Goal: Information Seeking & Learning: Learn about a topic

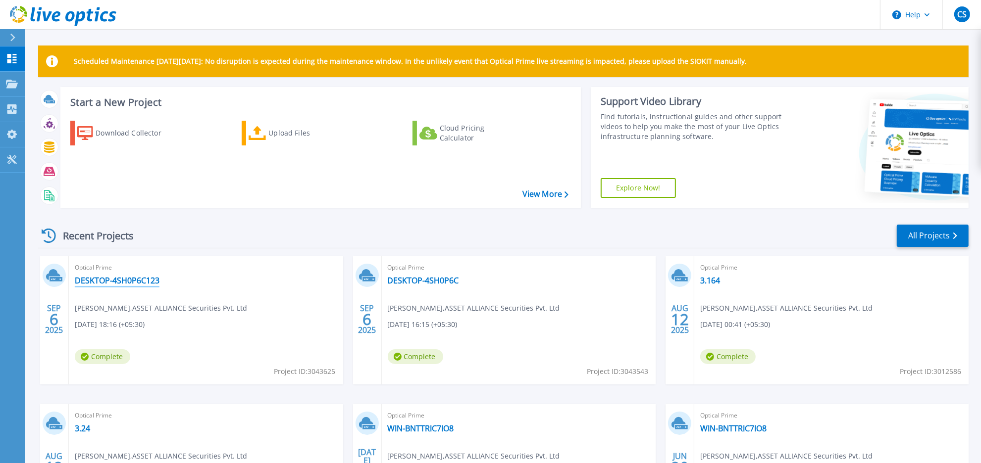
click at [133, 283] on link "DESKTOP-4SH0P6C123" at bounding box center [117, 281] width 85 height 10
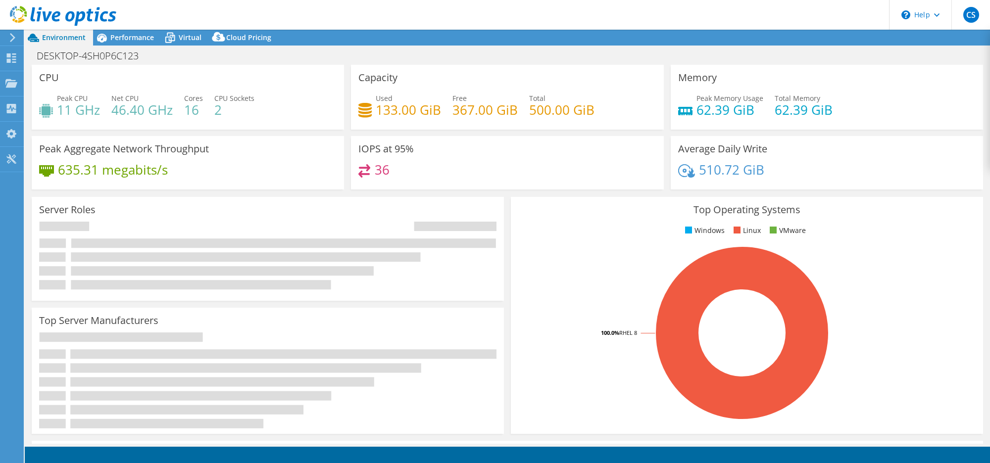
select select "USD"
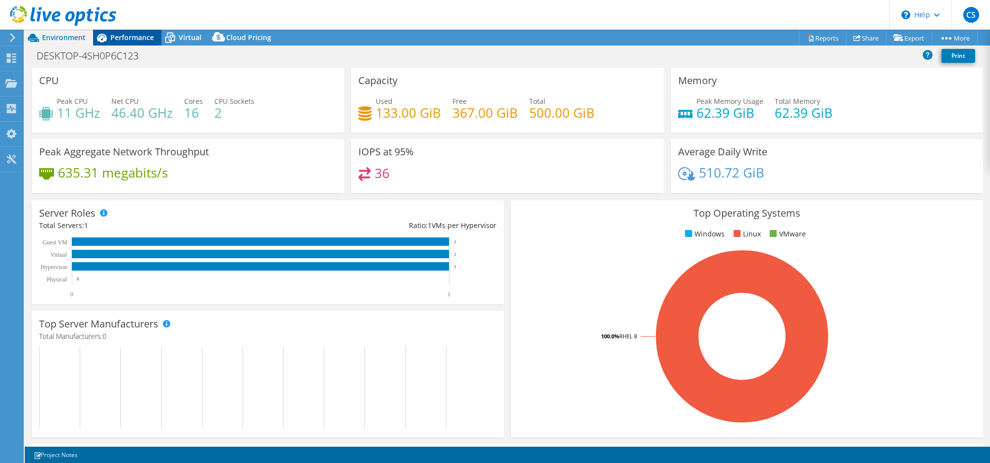
click at [139, 34] on span "Performance" at bounding box center [132, 37] width 44 height 9
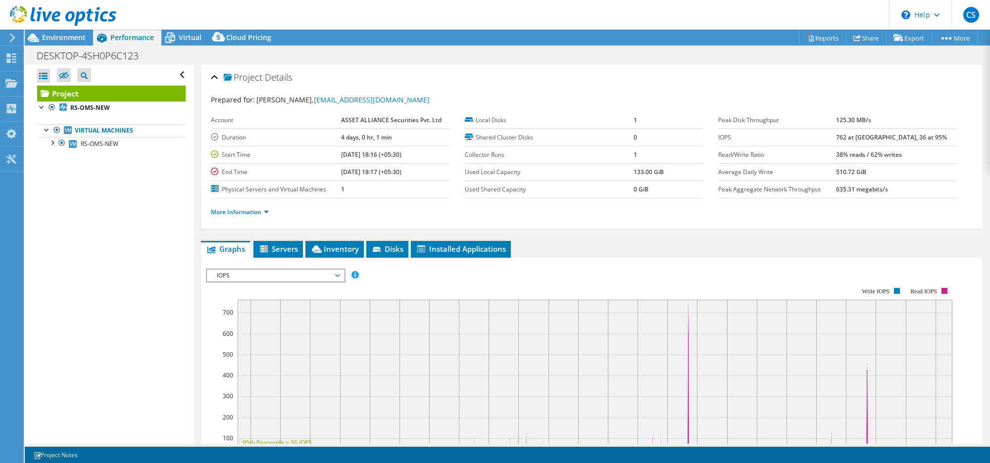
scroll to position [41, 0]
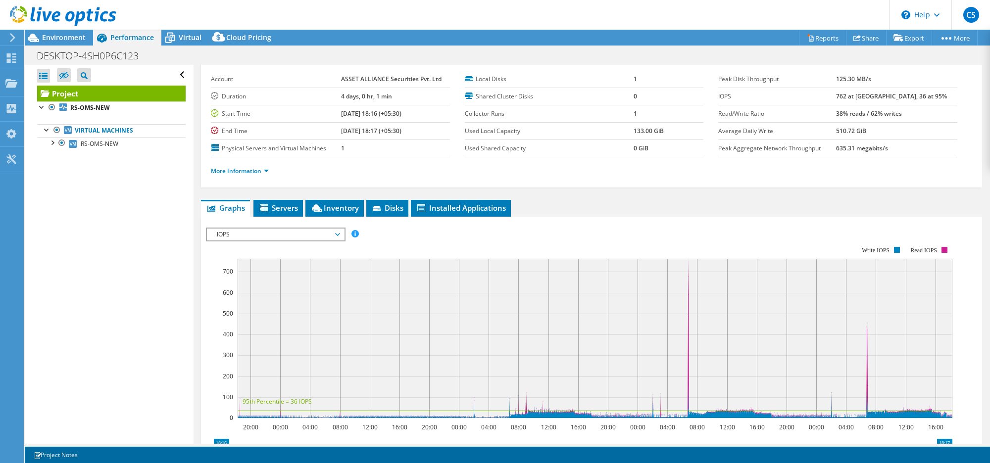
click at [274, 233] on span "IOPS" at bounding box center [275, 235] width 127 height 12
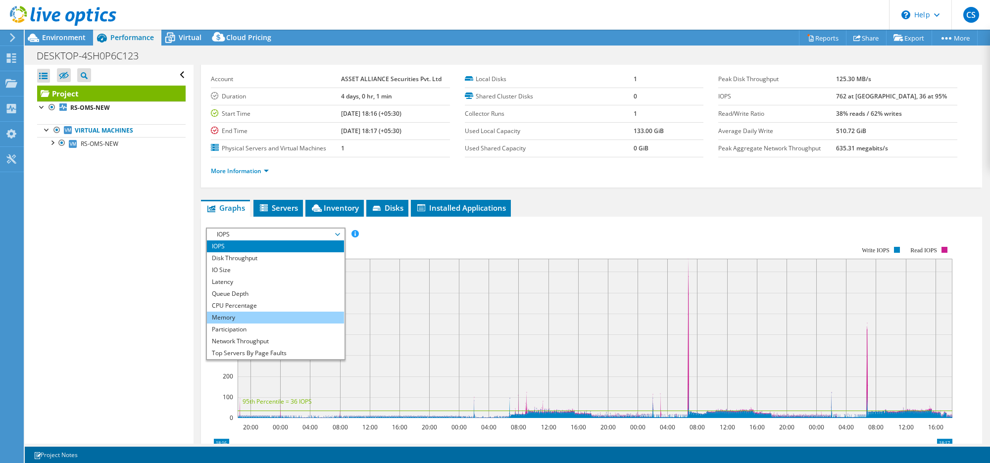
click at [241, 317] on li "Memory" at bounding box center [275, 318] width 137 height 12
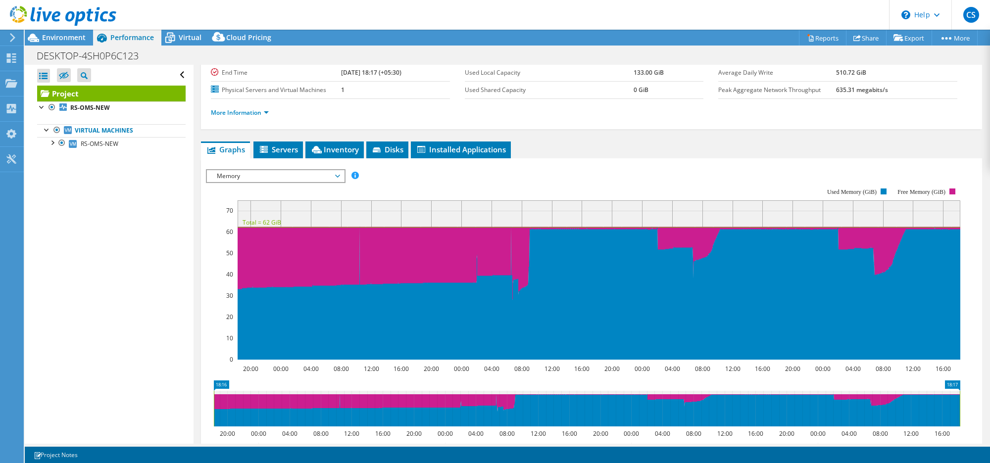
scroll to position [100, 0]
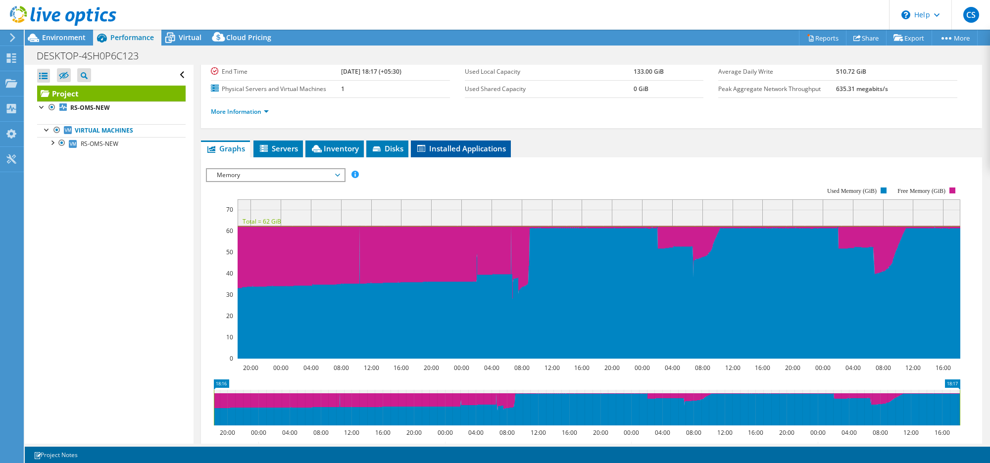
click at [460, 152] on span "Installed Applications" at bounding box center [461, 149] width 90 height 10
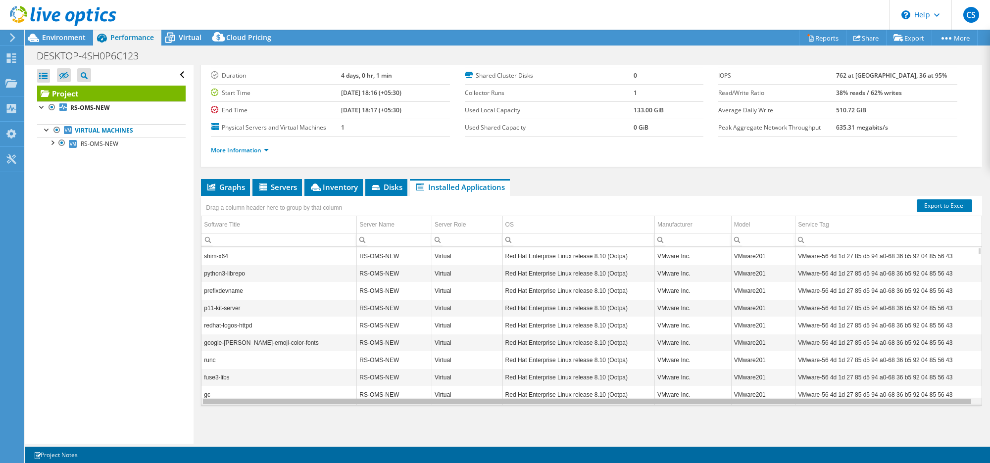
scroll to position [0, 0]
drag, startPoint x: 516, startPoint y: 404, endPoint x: 601, endPoint y: 411, distance: 85.4
click at [601, 411] on body "CS End User [PERSON_NAME] [PERSON_NAME][EMAIL_ADDRESS][DOMAIN_NAME] ASSET ALLIA…" at bounding box center [495, 231] width 990 height 463
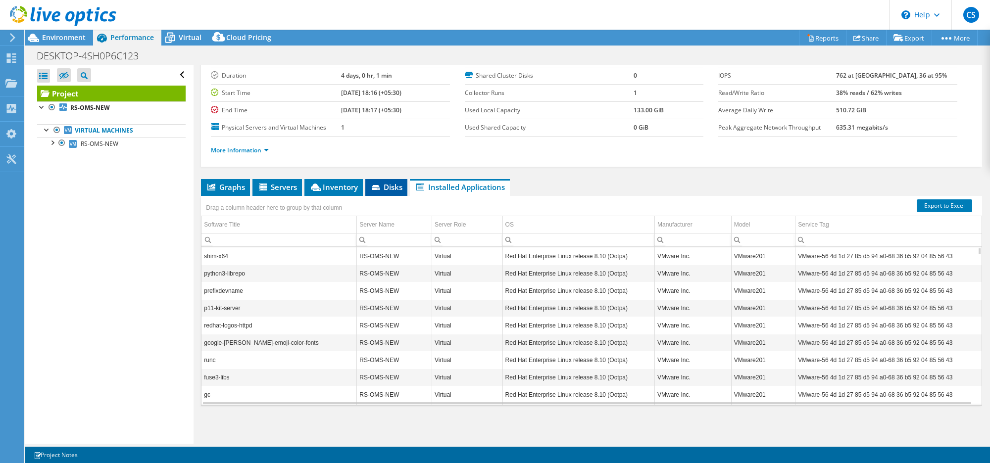
click at [384, 187] on span "Disks" at bounding box center [386, 187] width 32 height 10
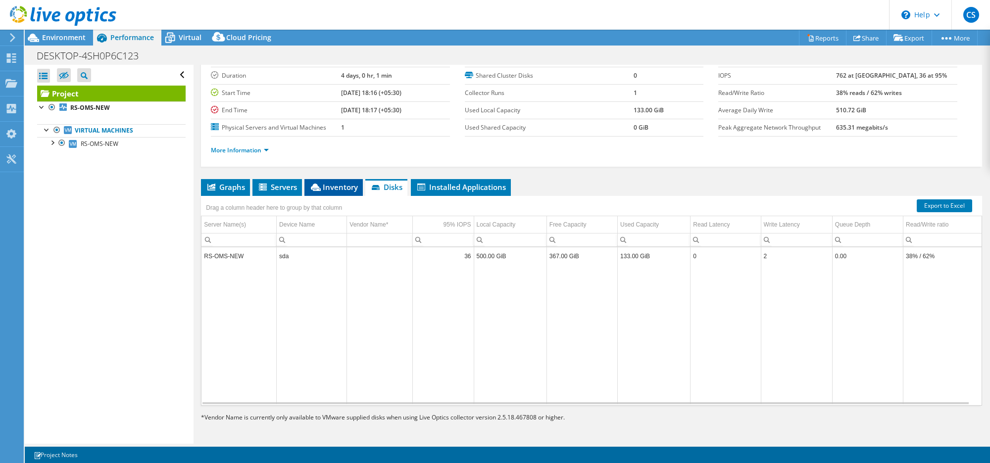
click at [335, 188] on span "Inventory" at bounding box center [333, 187] width 49 height 10
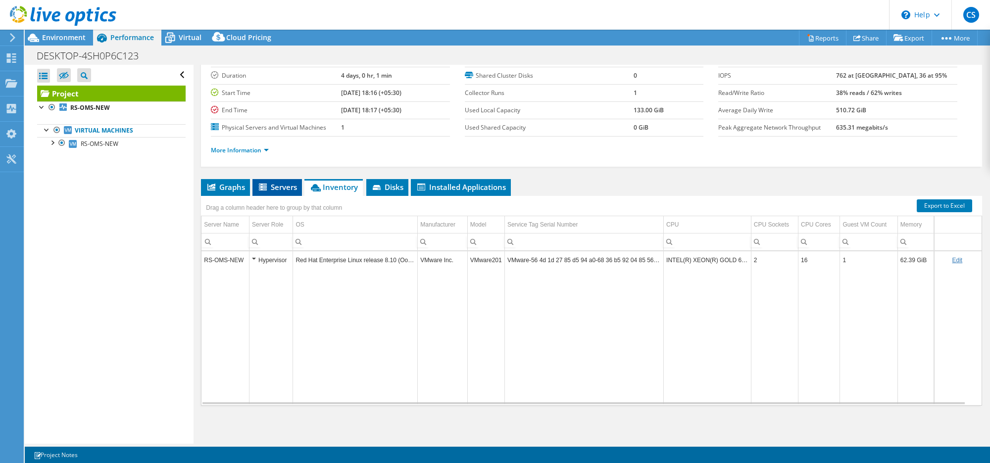
click at [280, 187] on span "Servers" at bounding box center [277, 187] width 40 height 10
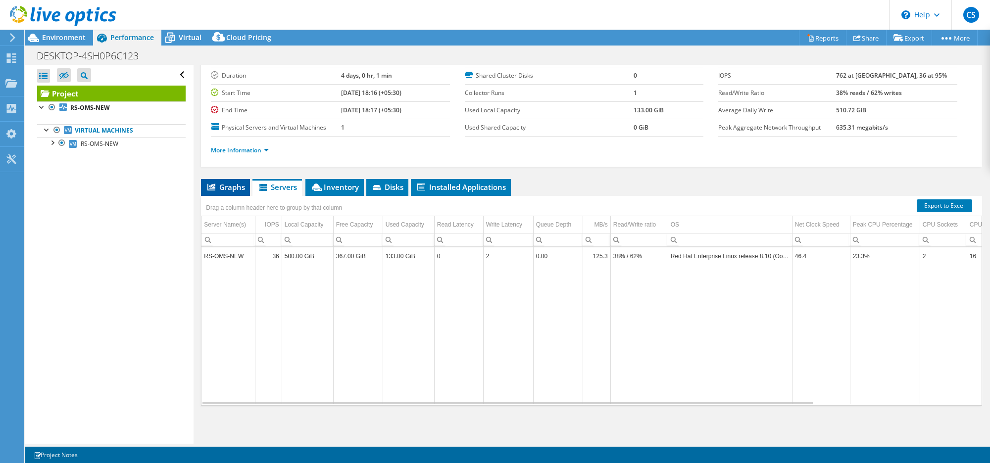
click at [216, 189] on span "Graphs" at bounding box center [225, 187] width 39 height 10
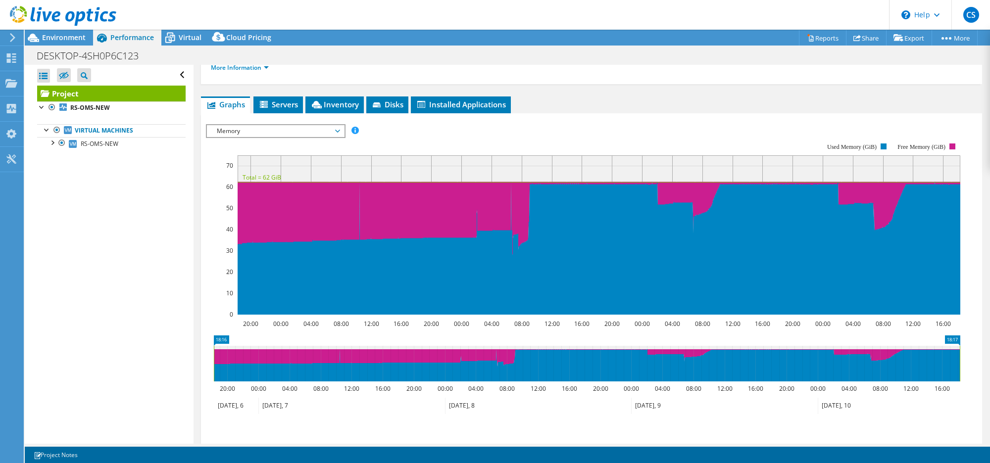
scroll to position [90, 0]
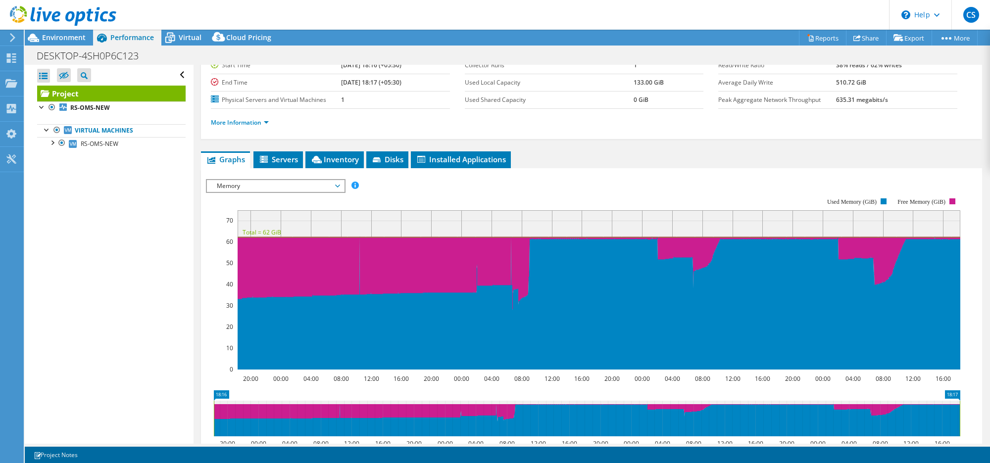
click at [333, 187] on span "Memory" at bounding box center [275, 186] width 127 height 12
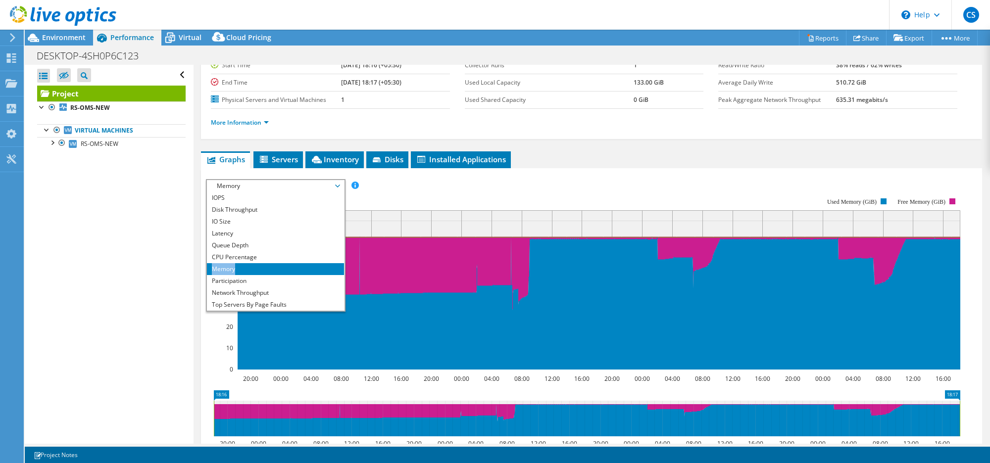
drag, startPoint x: 334, startPoint y: 255, endPoint x: 335, endPoint y: 271, distance: 15.4
click at [335, 271] on ul "IOPS Disk Throughput IO Size Latency Queue Depth CPU Percentage Memory Page Fau…" at bounding box center [275, 251] width 137 height 119
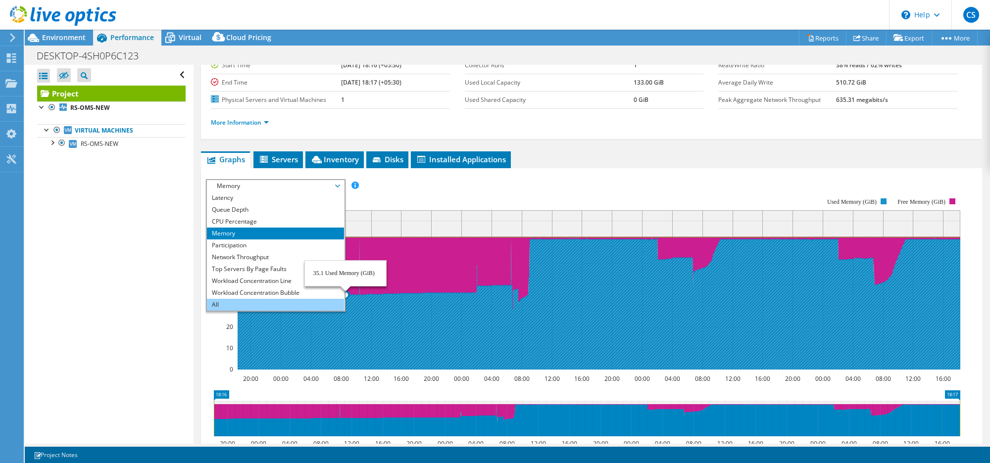
click at [247, 305] on li "All" at bounding box center [275, 305] width 137 height 12
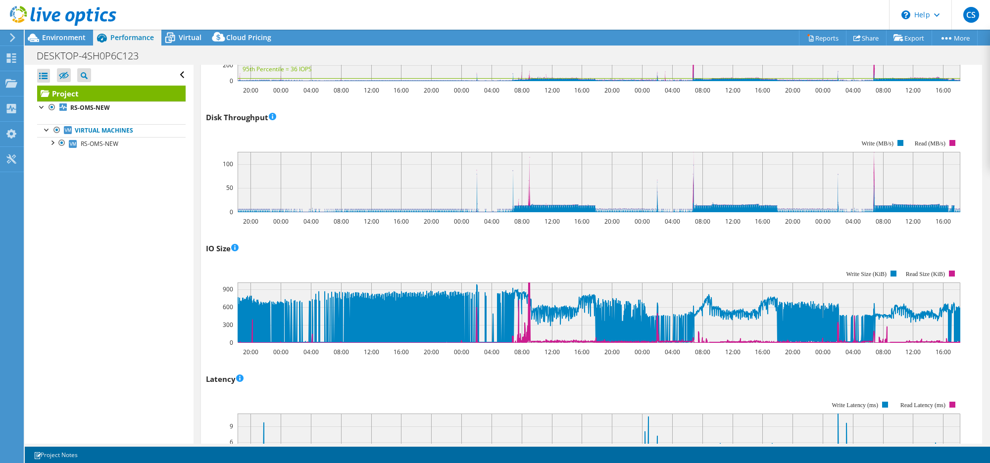
scroll to position [0, 0]
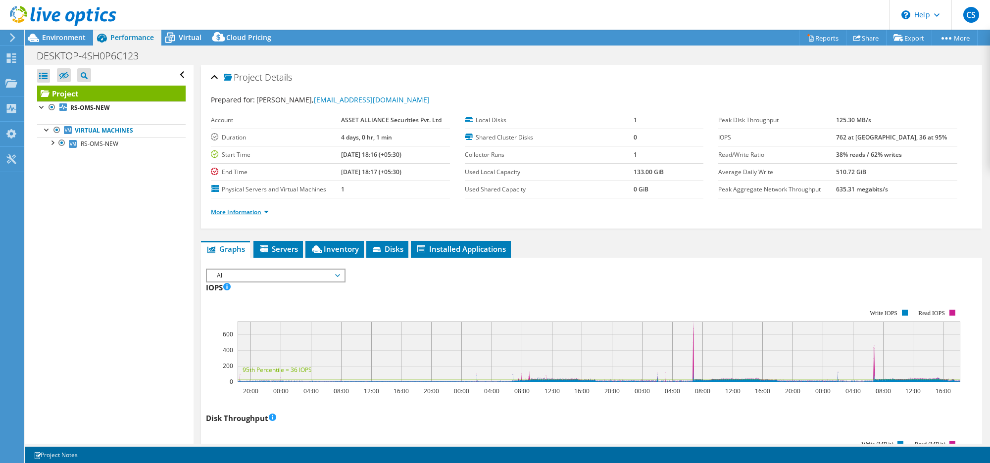
click at [252, 213] on link "More Information" at bounding box center [240, 212] width 58 height 8
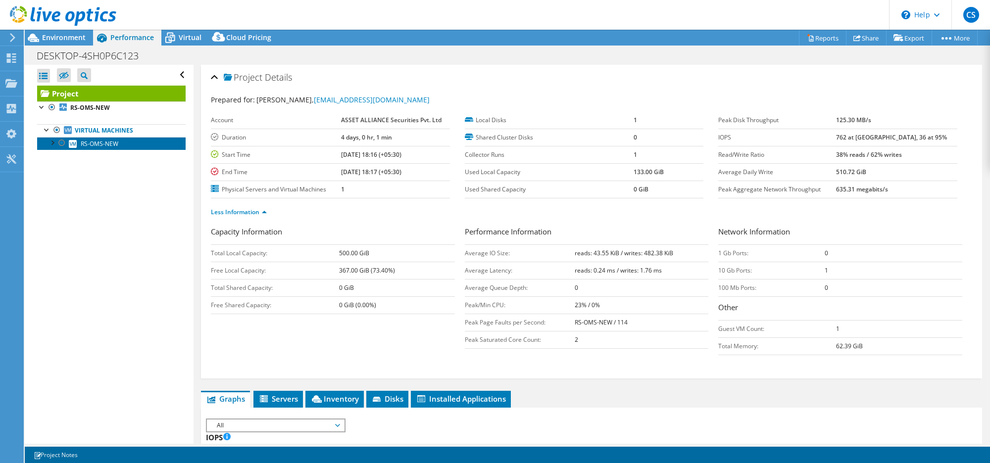
click at [100, 145] on span "RS-OMS-NEW" at bounding box center [100, 144] width 38 height 8
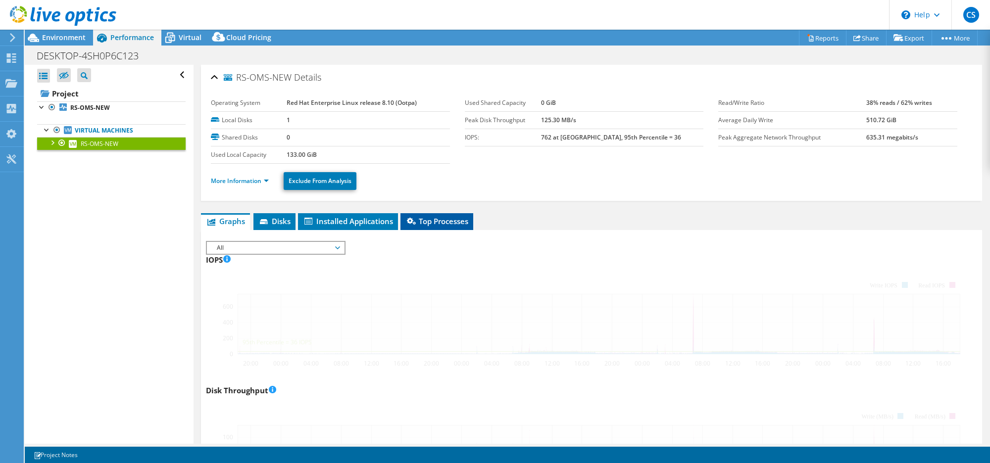
click at [458, 225] on span "Top Processes" at bounding box center [436, 221] width 63 height 10
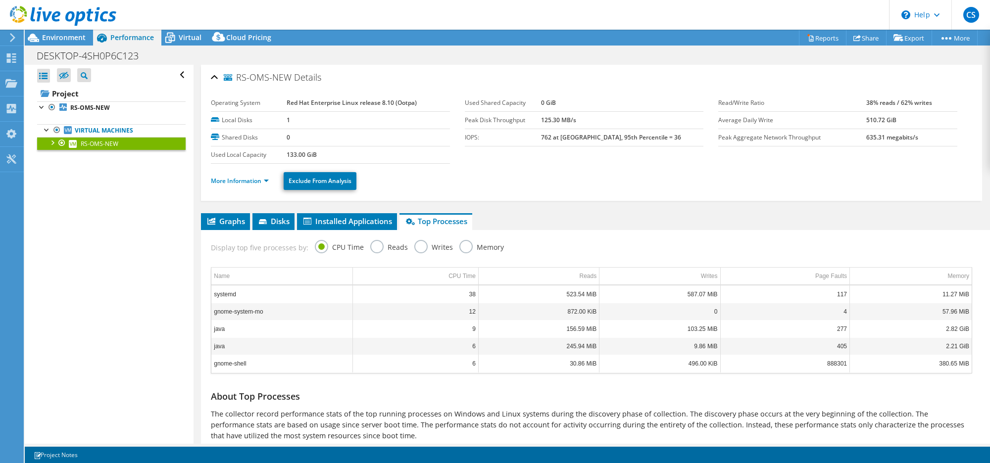
click at [377, 246] on label "Reads" at bounding box center [389, 246] width 38 height 12
click at [0, 0] on input "Reads" at bounding box center [0, 0] width 0 height 0
click at [416, 250] on label "Writes" at bounding box center [433, 246] width 39 height 12
click at [0, 0] on input "Writes" at bounding box center [0, 0] width 0 height 0
click at [380, 248] on label "Reads" at bounding box center [389, 246] width 38 height 12
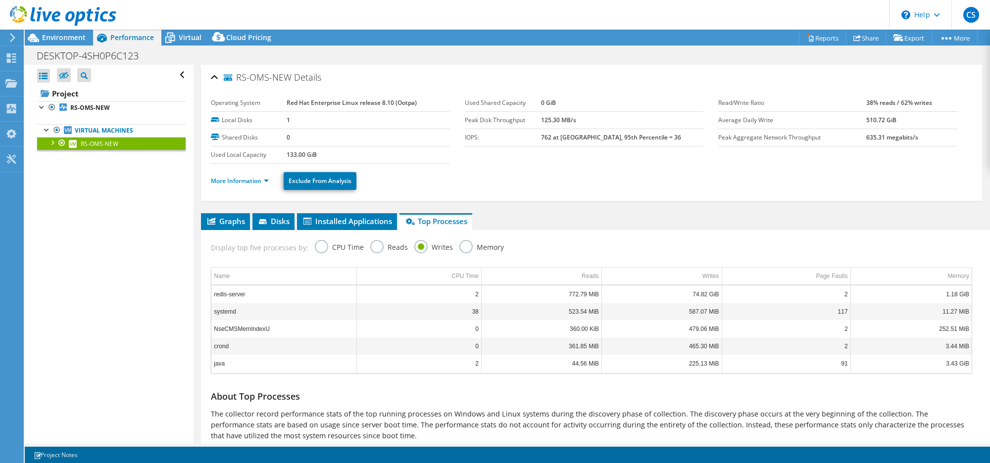
click at [0, 0] on input "Reads" at bounding box center [0, 0] width 0 height 0
click at [315, 243] on label "CPU Time" at bounding box center [339, 246] width 49 height 12
click at [0, 0] on input "CPU Time" at bounding box center [0, 0] width 0 height 0
click at [706, 276] on div "Writes" at bounding box center [709, 276] width 17 height 12
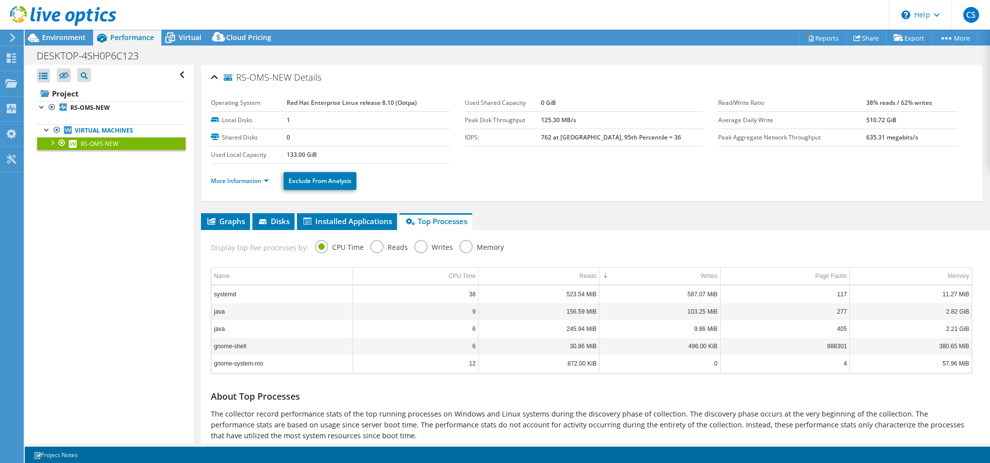
click at [467, 249] on label "Memory" at bounding box center [481, 246] width 45 height 12
click at [0, 0] on input "Memory" at bounding box center [0, 0] width 0 height 0
click at [317, 249] on label "CPU Time" at bounding box center [339, 246] width 49 height 12
click at [0, 0] on input "CPU Time" at bounding box center [0, 0] width 0 height 0
click at [379, 248] on label "Reads" at bounding box center [389, 246] width 38 height 12
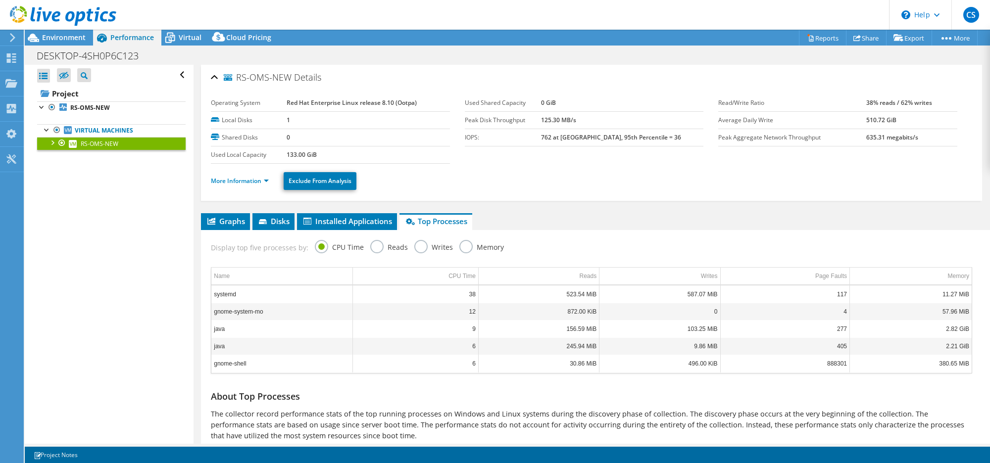
click at [0, 0] on input "Reads" at bounding box center [0, 0] width 0 height 0
click at [421, 247] on label "Writes" at bounding box center [433, 246] width 39 height 12
click at [0, 0] on input "Writes" at bounding box center [0, 0] width 0 height 0
click at [370, 246] on label "Reads" at bounding box center [389, 246] width 38 height 12
click at [0, 0] on input "Reads" at bounding box center [0, 0] width 0 height 0
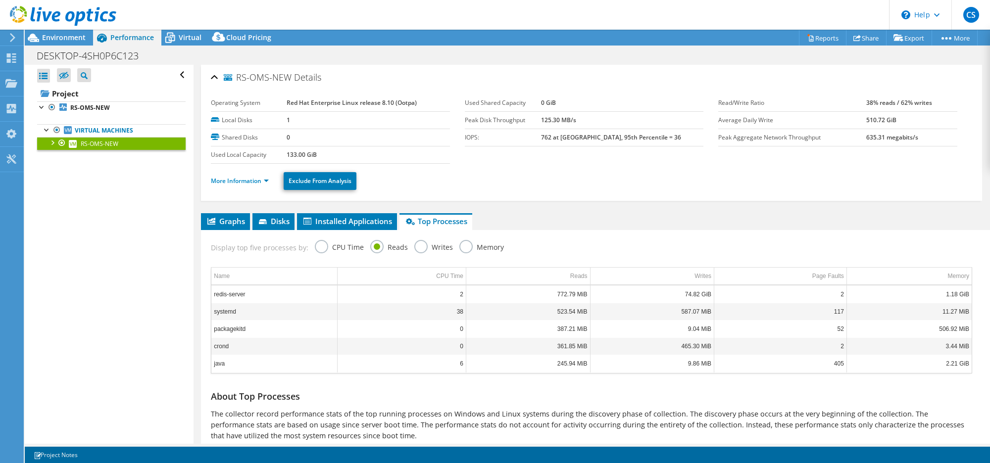
click at [461, 249] on label "Memory" at bounding box center [481, 246] width 45 height 12
click at [0, 0] on input "Memory" at bounding box center [0, 0] width 0 height 0
drag, startPoint x: 961, startPoint y: 372, endPoint x: 965, endPoint y: 392, distance: 19.7
click at [965, 392] on body "CS End User [PERSON_NAME] [PERSON_NAME][EMAIL_ADDRESS][DOMAIN_NAME] ASSET ALLIA…" at bounding box center [495, 231] width 990 height 463
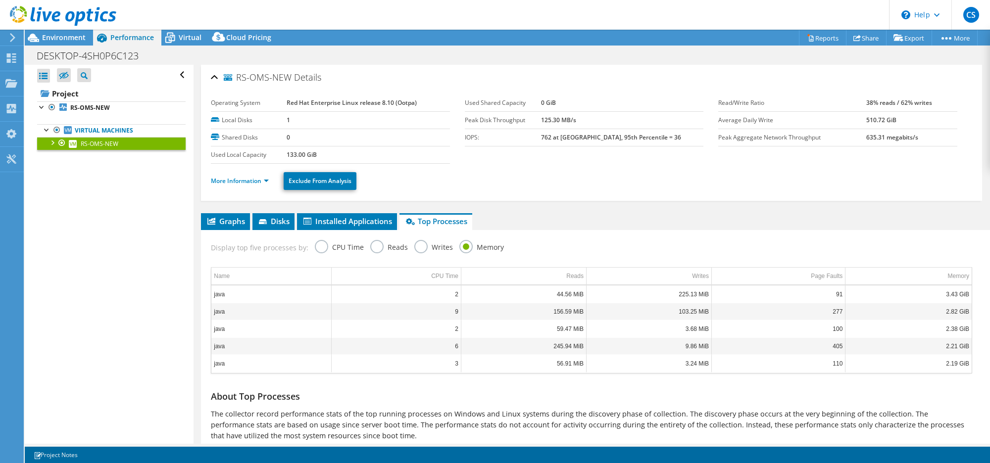
click at [422, 246] on label "Writes" at bounding box center [433, 246] width 39 height 12
click at [0, 0] on input "Writes" at bounding box center [0, 0] width 0 height 0
click at [320, 249] on label "CPU Time" at bounding box center [339, 246] width 49 height 12
click at [0, 0] on input "CPU Time" at bounding box center [0, 0] width 0 height 0
click at [266, 181] on link "More Information" at bounding box center [240, 181] width 58 height 8
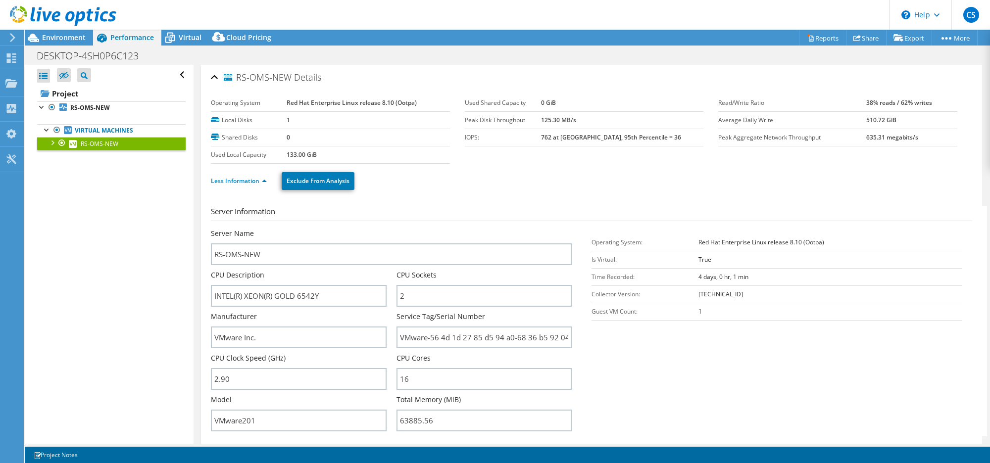
click at [266, 186] on li "Less Information" at bounding box center [242, 181] width 62 height 11
click at [263, 182] on link "Less Information" at bounding box center [239, 181] width 56 height 8
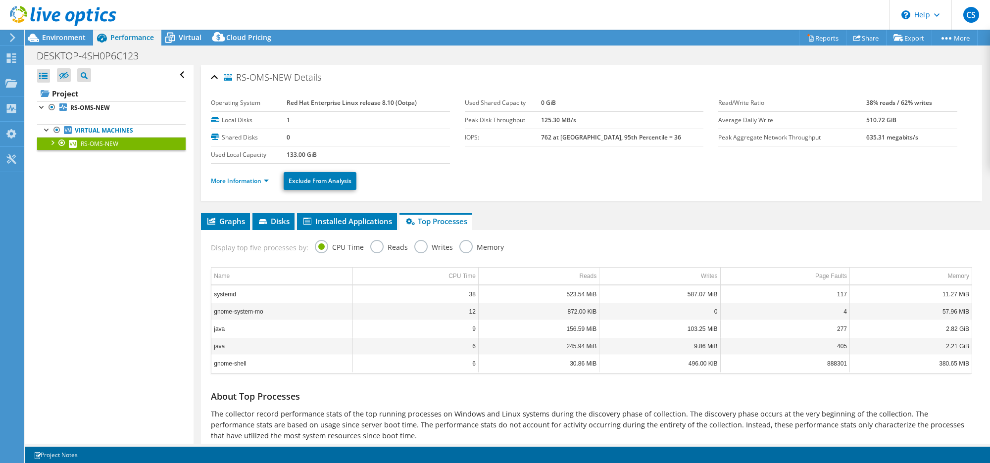
click at [467, 247] on label "Memory" at bounding box center [481, 246] width 45 height 12
click at [0, 0] on input "Memory" at bounding box center [0, 0] width 0 height 0
click at [416, 249] on label "Writes" at bounding box center [433, 246] width 39 height 12
click at [0, 0] on input "Writes" at bounding box center [0, 0] width 0 height 0
click at [380, 249] on label "Reads" at bounding box center [389, 246] width 38 height 12
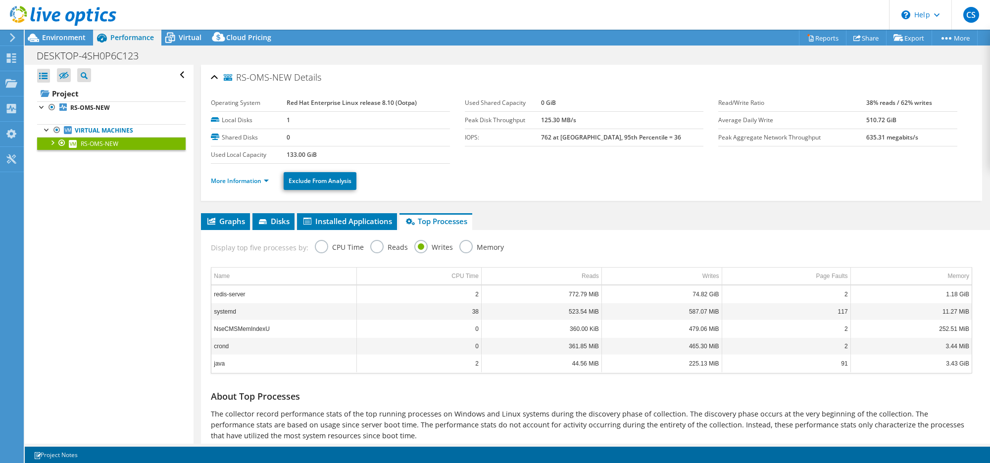
click at [0, 0] on input "Reads" at bounding box center [0, 0] width 0 height 0
click at [434, 245] on label "Writes" at bounding box center [433, 246] width 39 height 12
click at [0, 0] on input "Writes" at bounding box center [0, 0] width 0 height 0
click at [374, 249] on label "Reads" at bounding box center [389, 246] width 38 height 12
click at [0, 0] on input "Reads" at bounding box center [0, 0] width 0 height 0
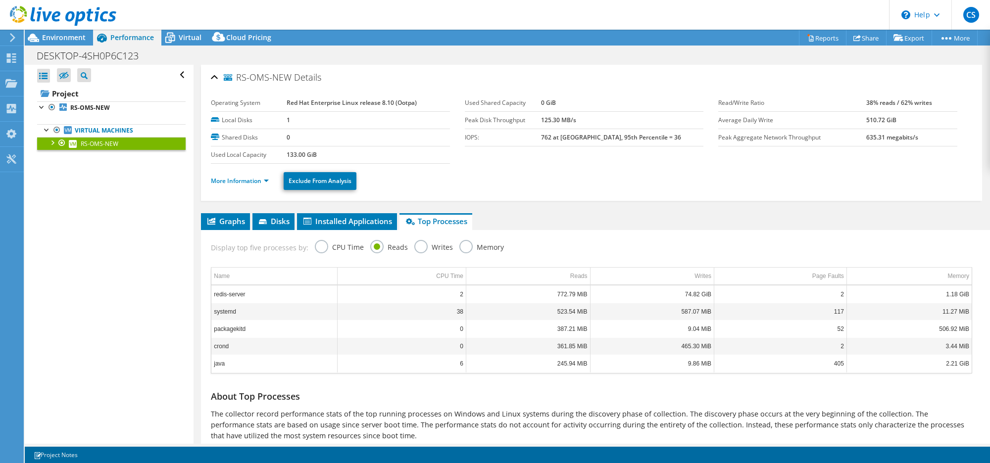
click at [421, 247] on label "Writes" at bounding box center [433, 246] width 39 height 12
click at [0, 0] on input "Writes" at bounding box center [0, 0] width 0 height 0
click at [375, 243] on label "Reads" at bounding box center [389, 246] width 38 height 12
click at [0, 0] on input "Reads" at bounding box center [0, 0] width 0 height 0
click at [421, 246] on label "Writes" at bounding box center [433, 246] width 39 height 12
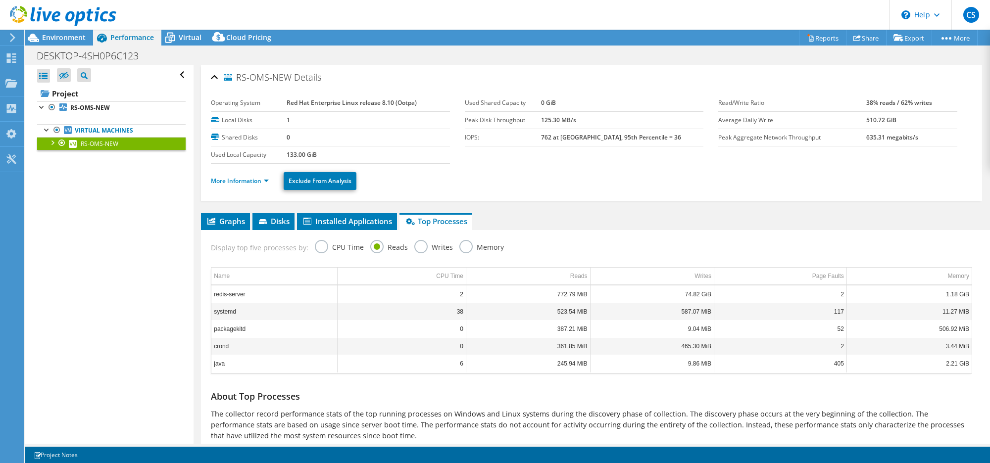
click at [0, 0] on input "Writes" at bounding box center [0, 0] width 0 height 0
click at [464, 244] on label "Memory" at bounding box center [481, 246] width 45 height 12
click at [0, 0] on input "Memory" at bounding box center [0, 0] width 0 height 0
click at [227, 181] on link "More Information" at bounding box center [240, 181] width 58 height 8
